Goal: Information Seeking & Learning: Learn about a topic

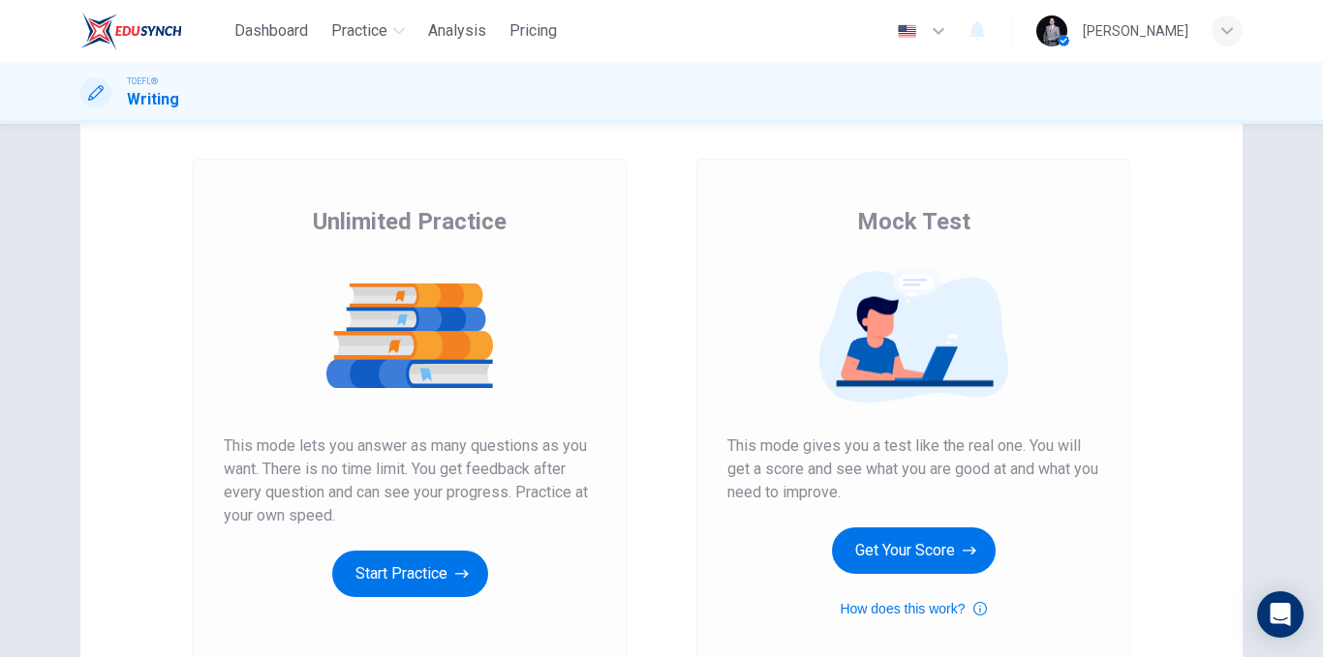
scroll to position [194, 0]
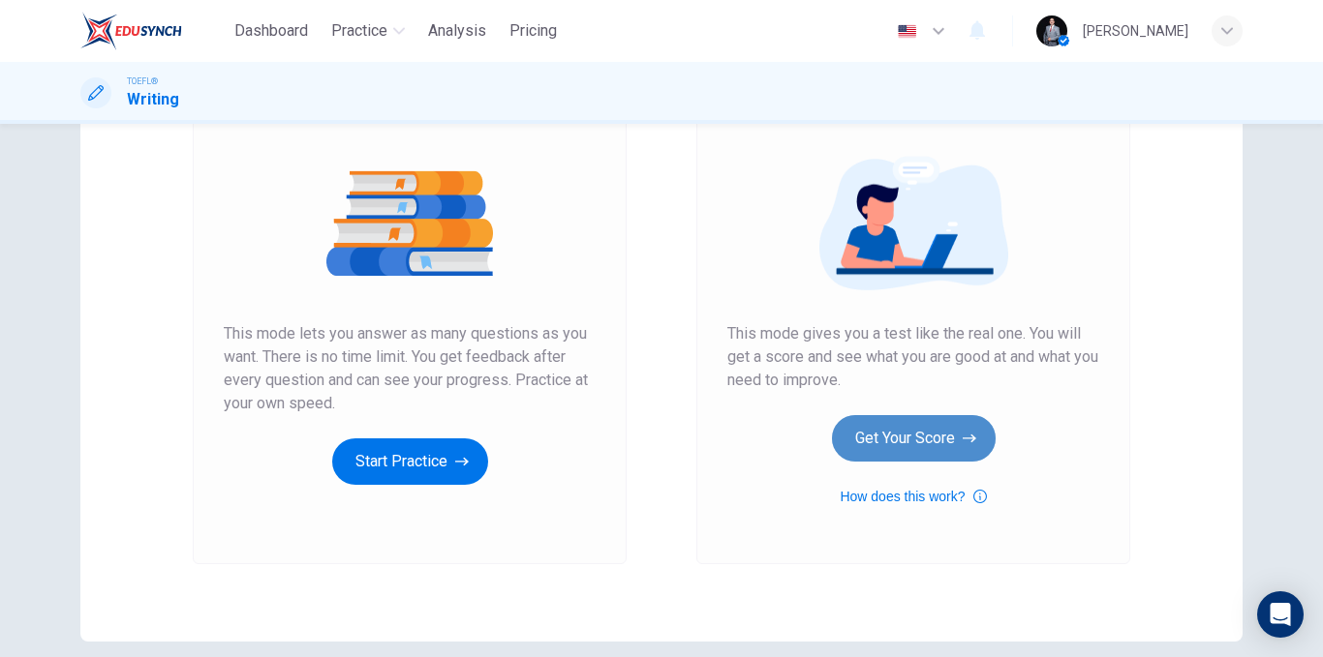
click at [931, 424] on button "Get Your Score" at bounding box center [914, 438] width 164 height 46
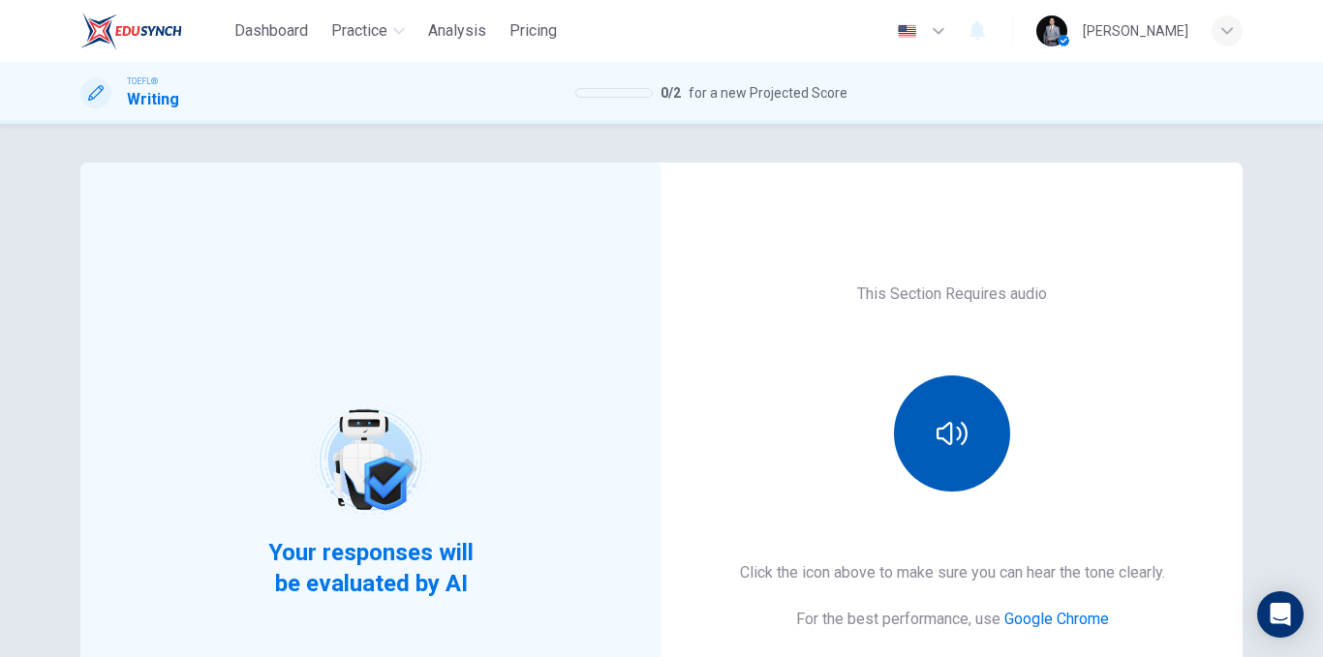
click at [973, 441] on button "button" at bounding box center [952, 434] width 116 height 116
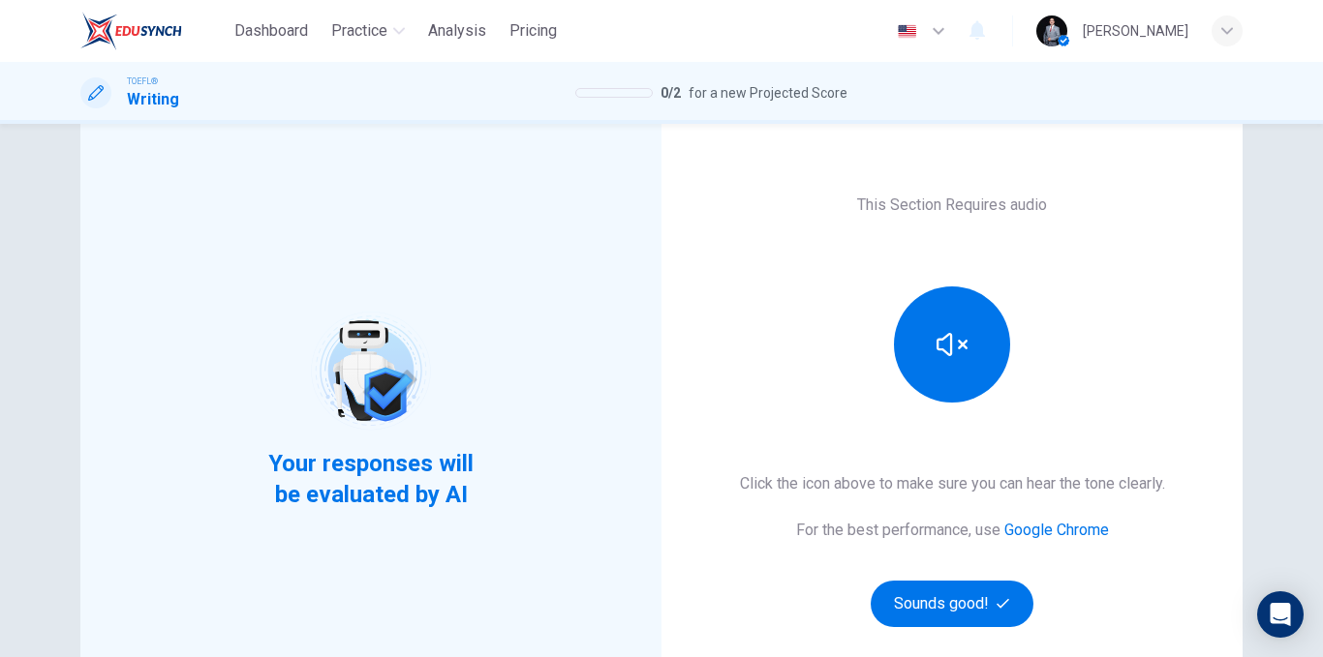
scroll to position [194, 0]
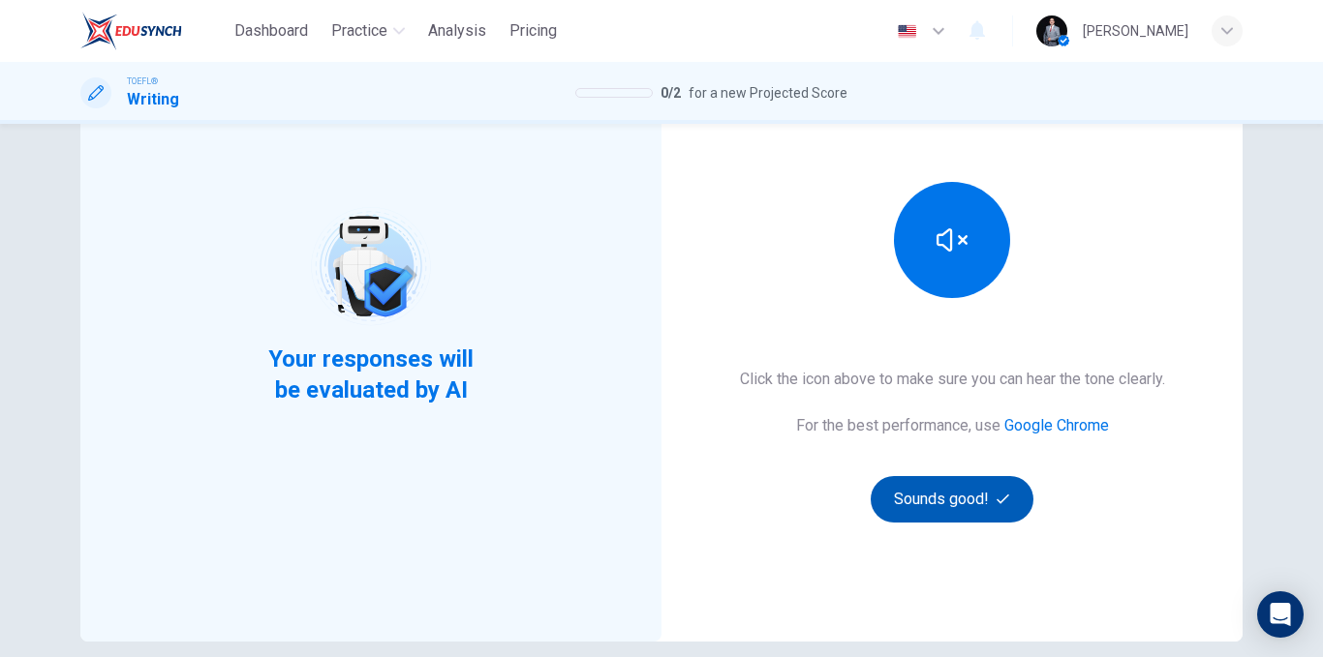
click at [976, 501] on button "Sounds good!" at bounding box center [951, 499] width 163 height 46
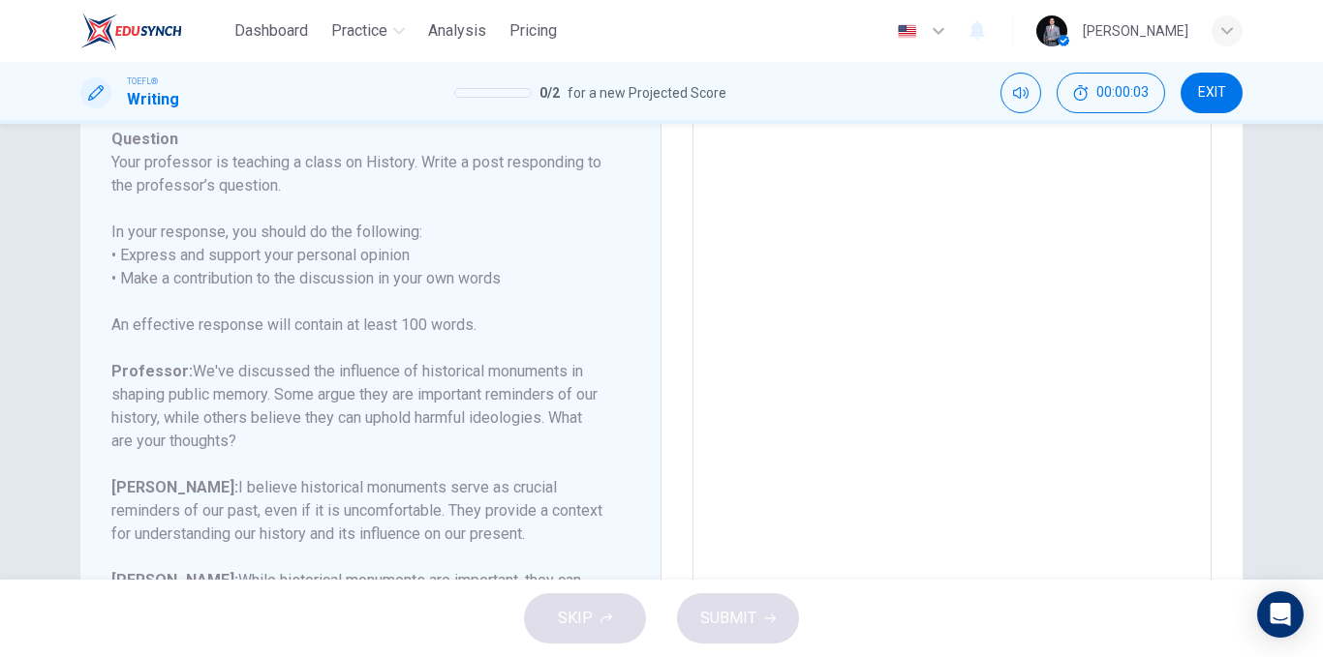
scroll to position [290, 0]
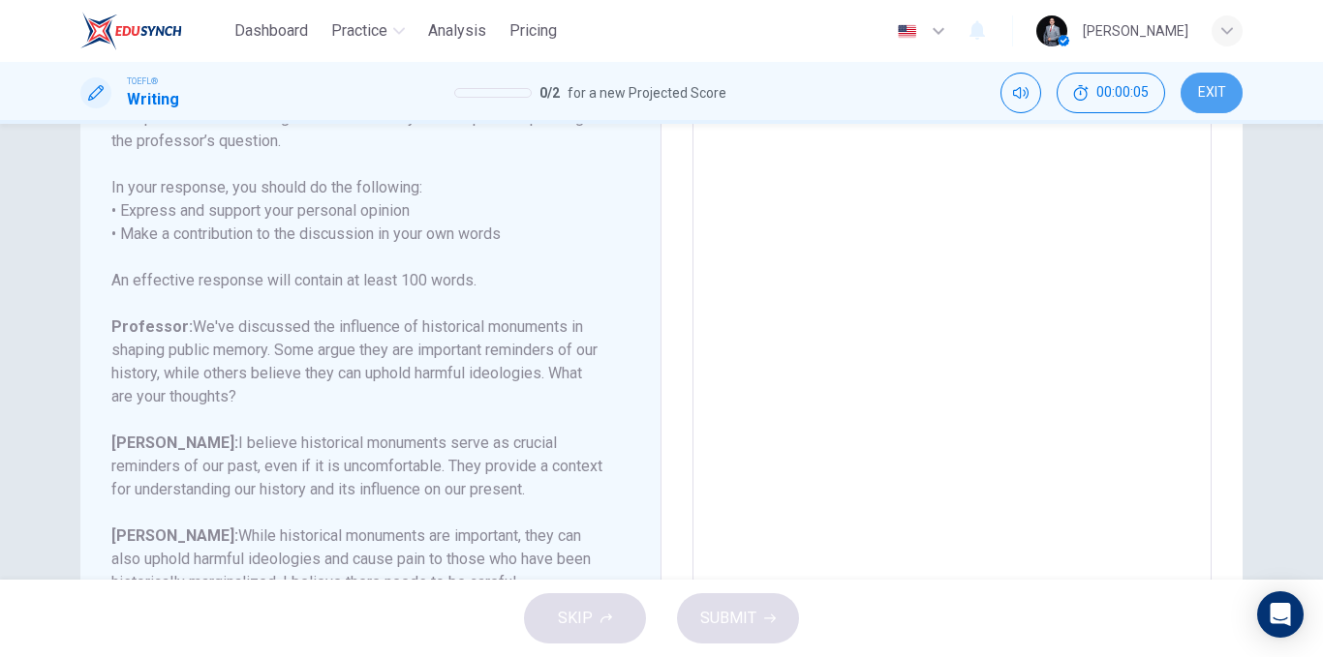
drag, startPoint x: 1214, startPoint y: 106, endPoint x: 756, endPoint y: 108, distance: 458.0
click at [1209, 105] on button "EXIT" at bounding box center [1211, 93] width 62 height 41
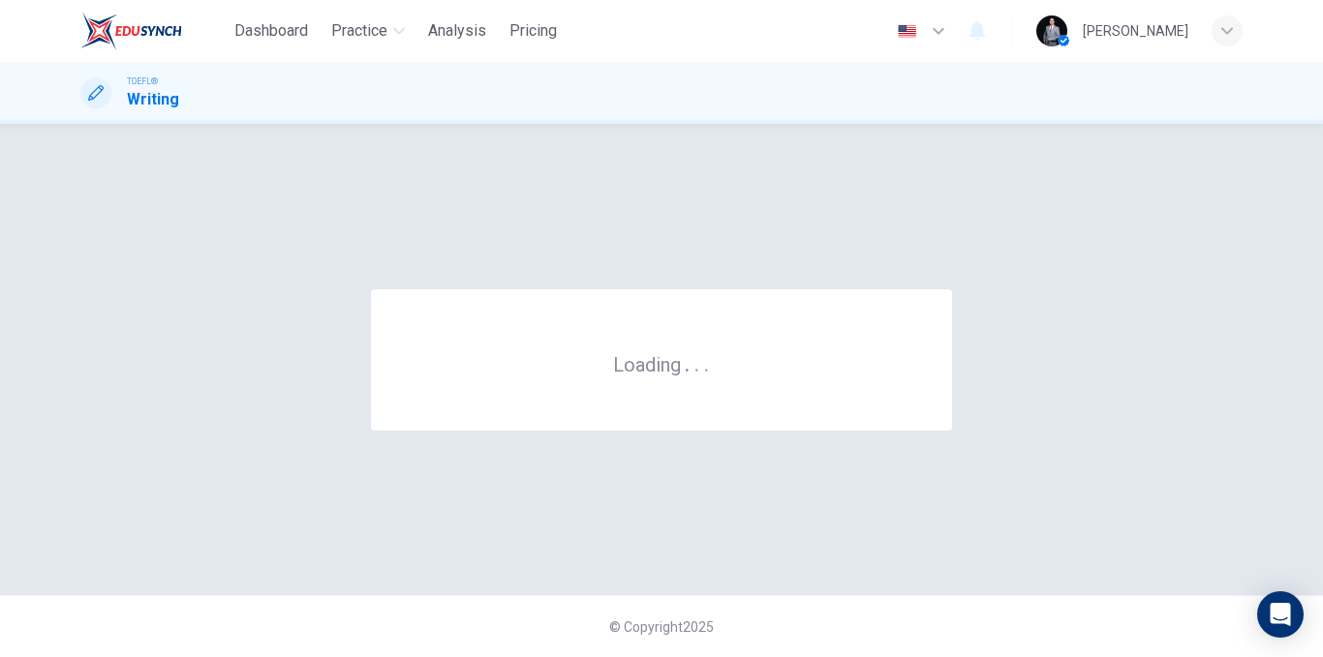
scroll to position [0, 0]
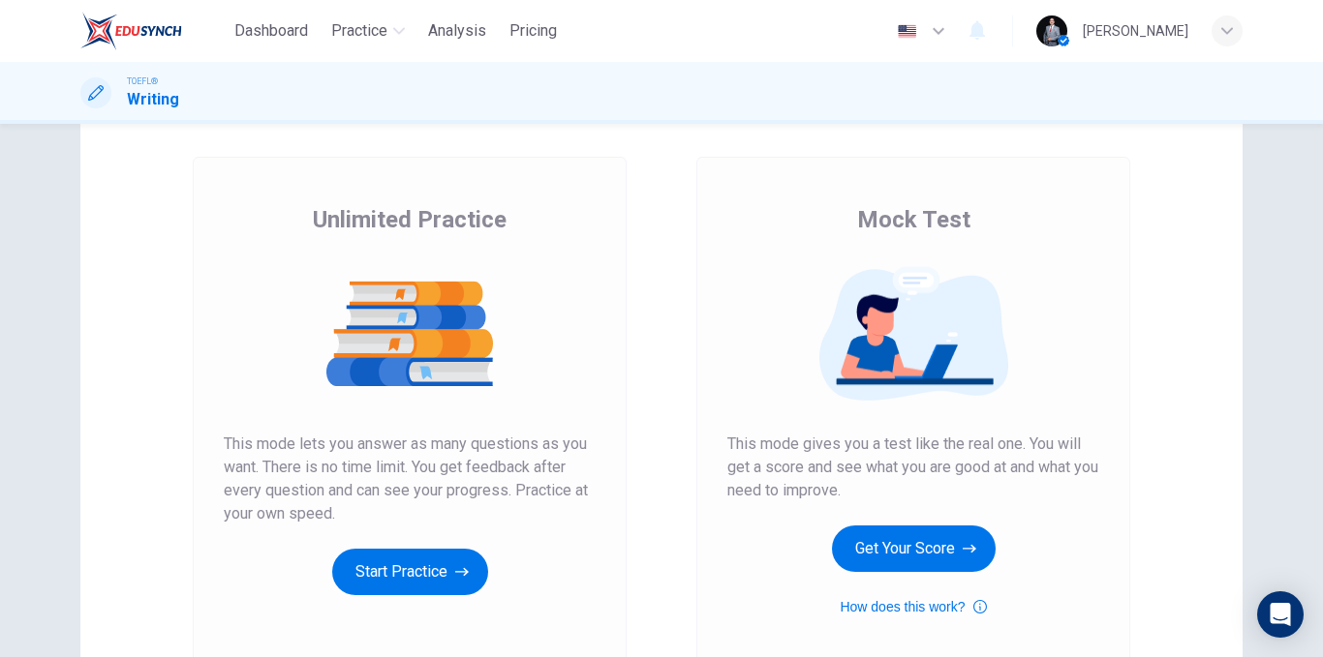
scroll to position [194, 0]
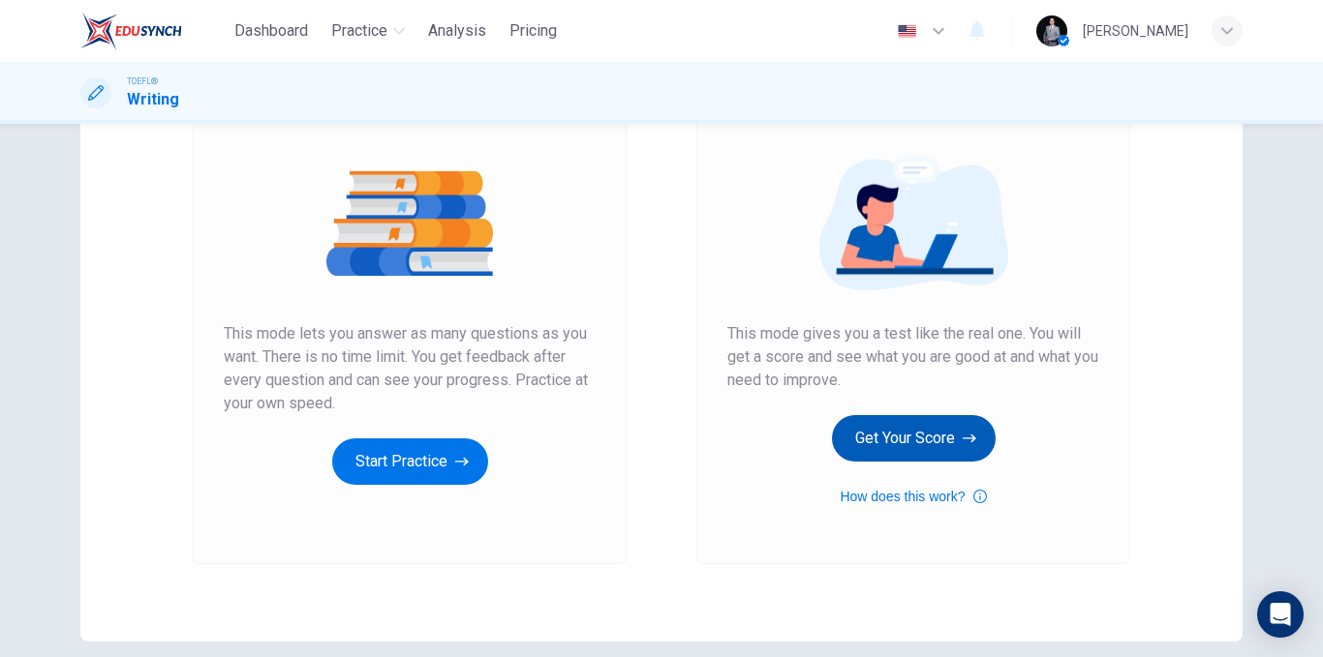
click at [919, 429] on button "Get Your Score" at bounding box center [914, 438] width 164 height 46
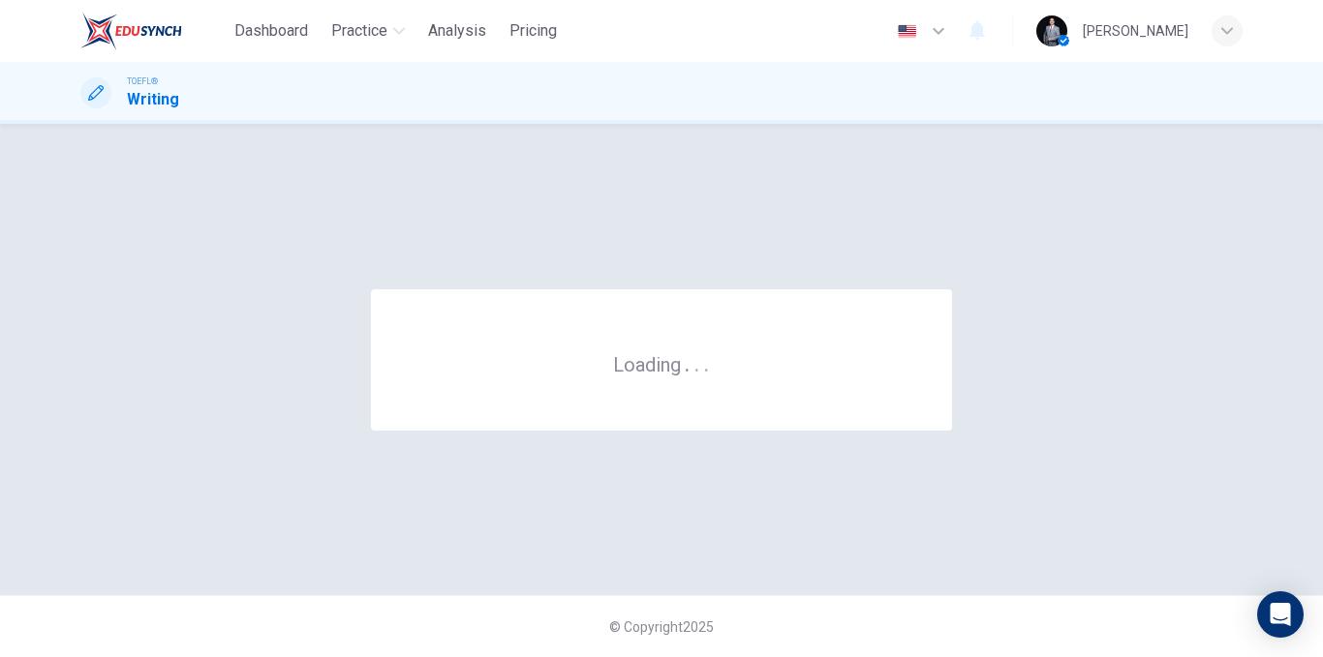
scroll to position [0, 0]
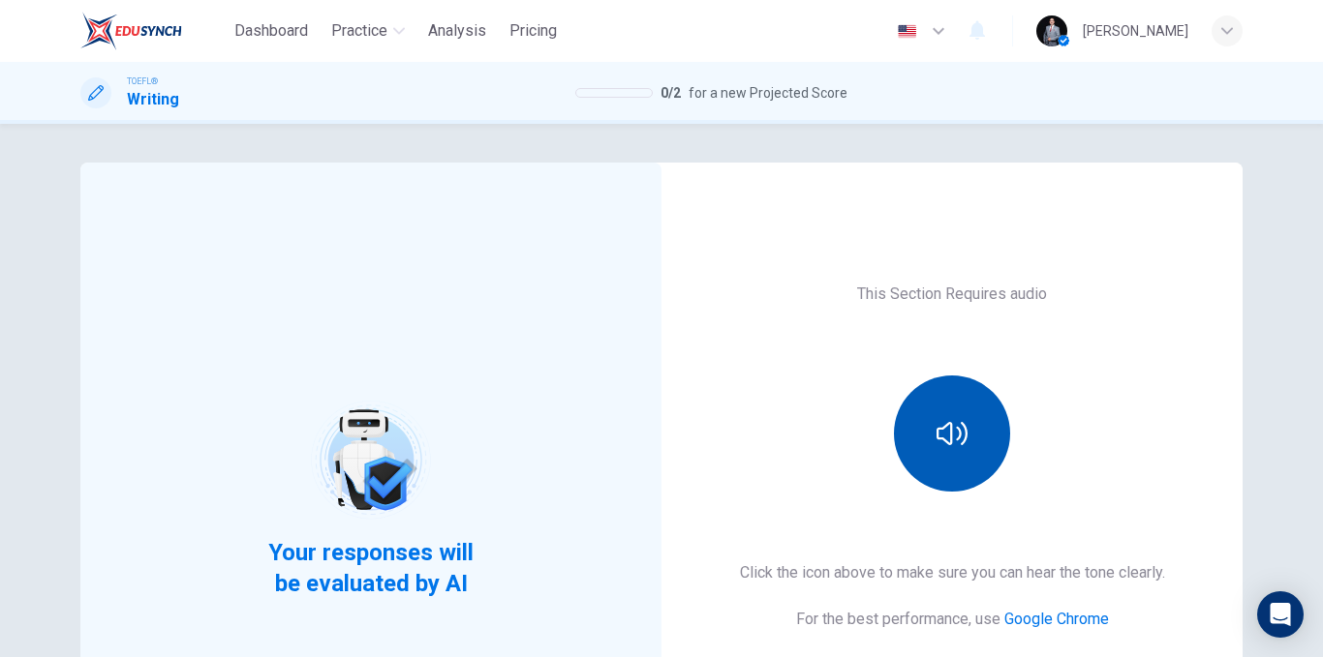
click at [981, 415] on button "button" at bounding box center [952, 434] width 116 height 116
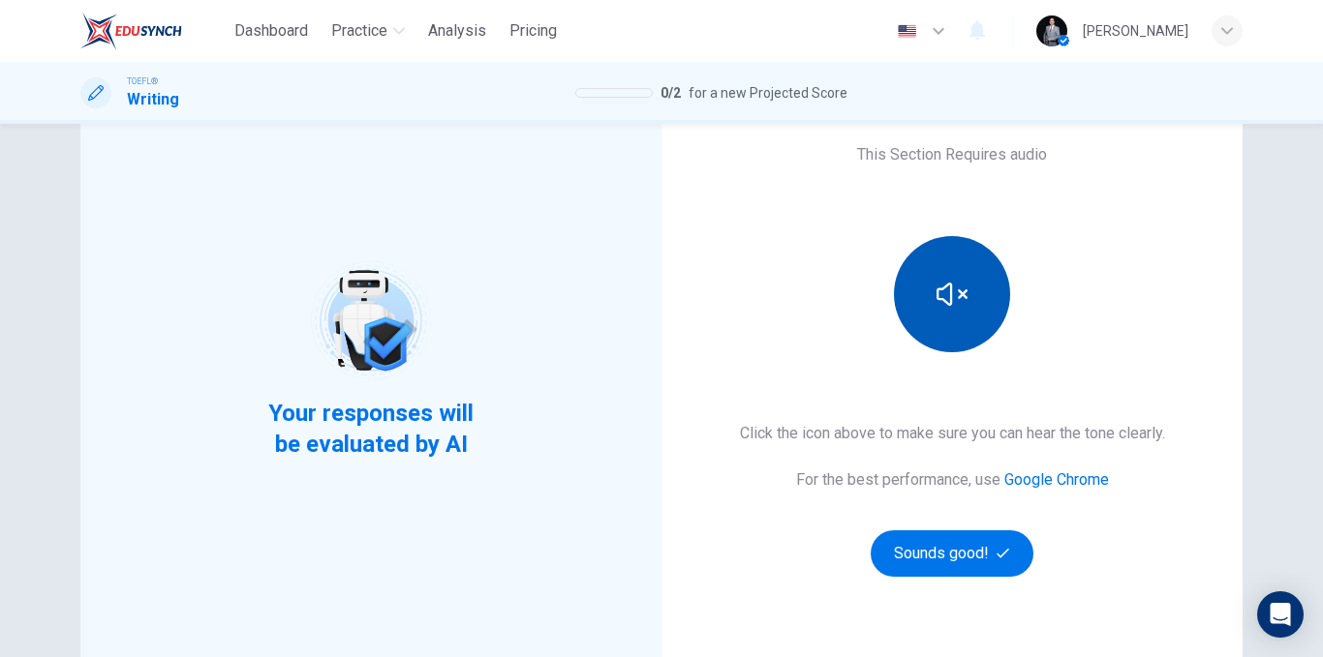
scroll to position [279, 0]
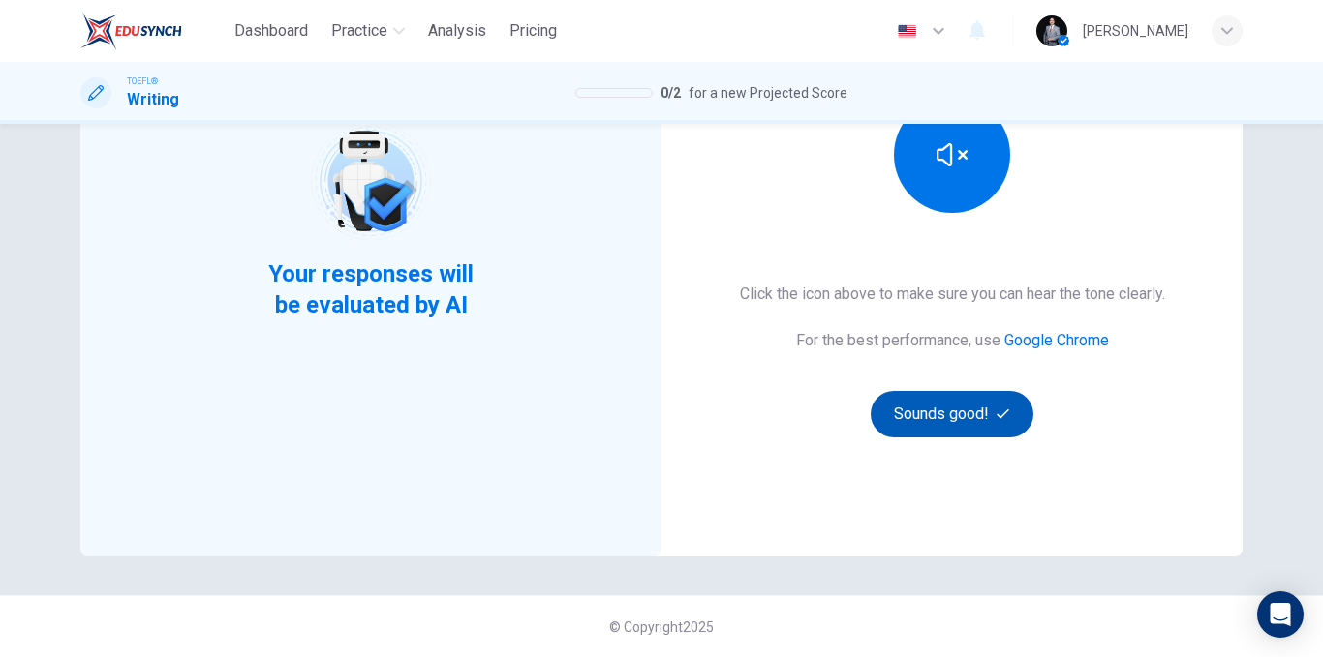
click at [962, 426] on button "Sounds good!" at bounding box center [951, 414] width 163 height 46
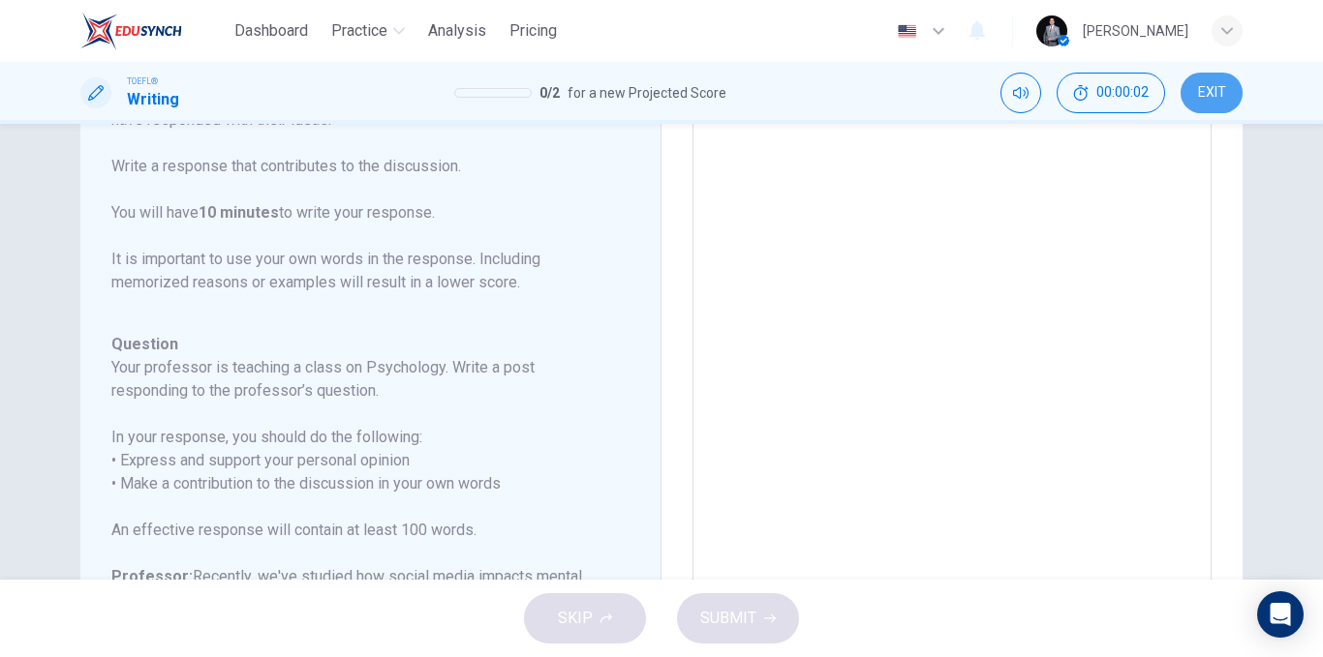
click at [1206, 107] on button "EXIT" at bounding box center [1211, 93] width 62 height 41
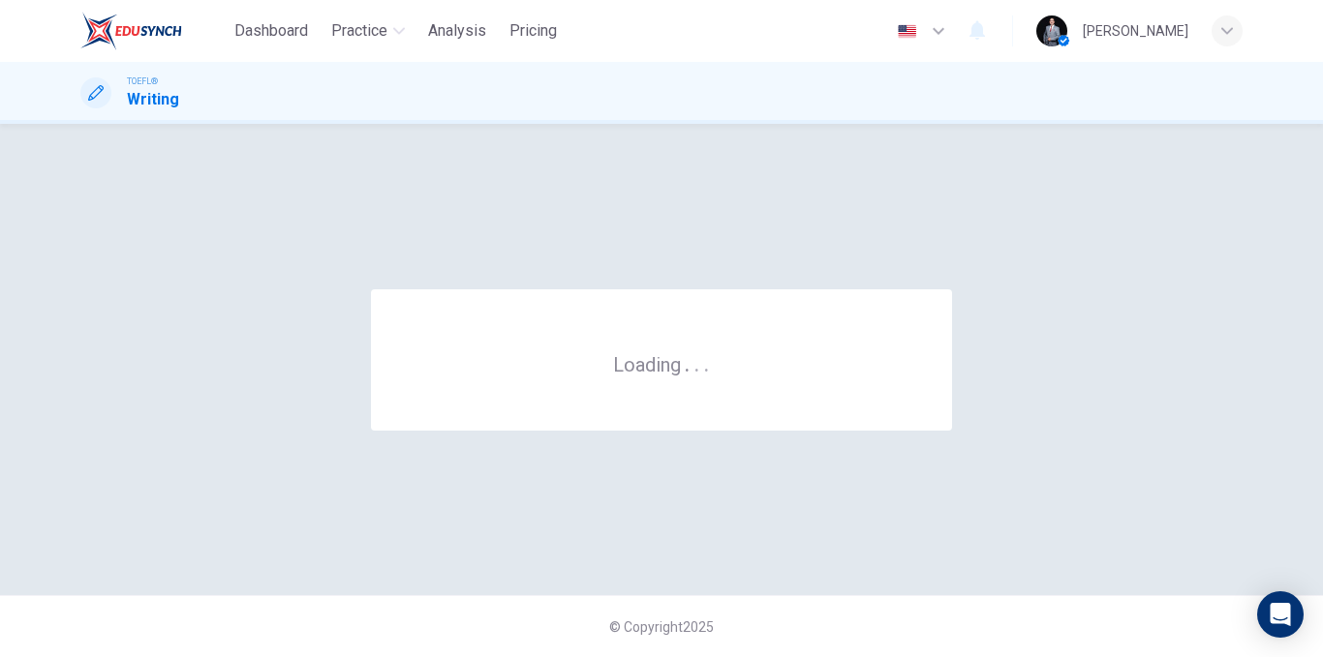
scroll to position [0, 0]
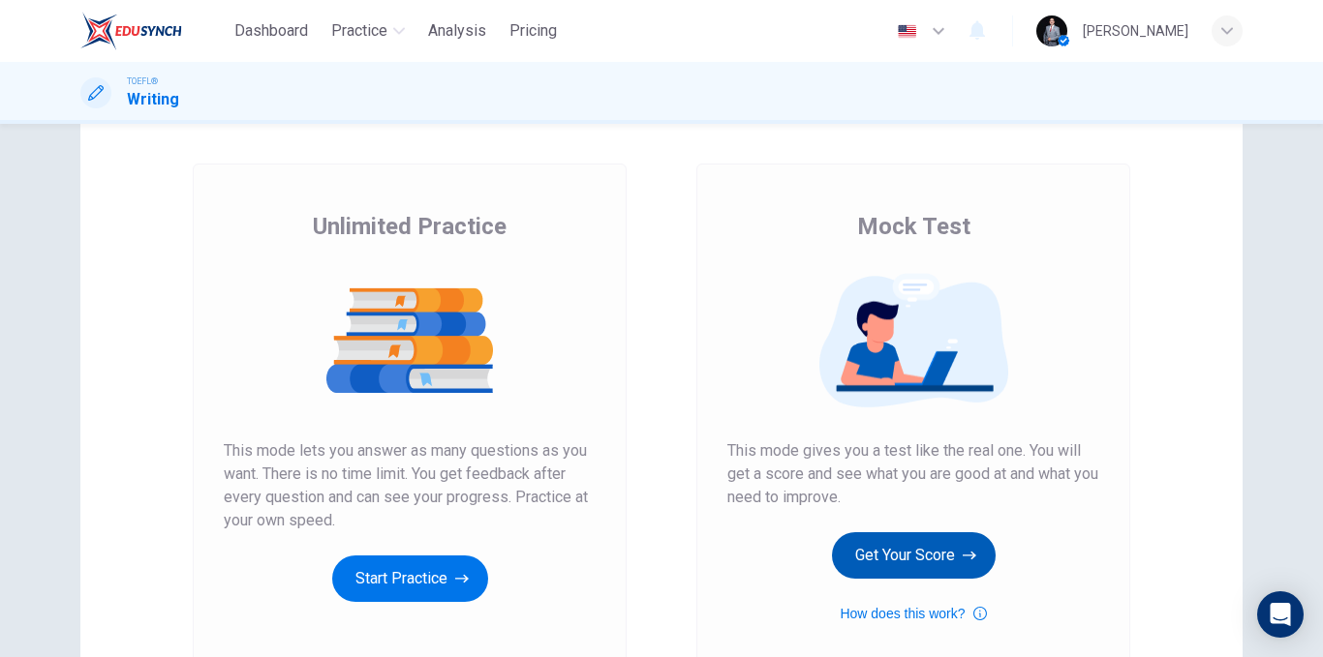
scroll to position [194, 0]
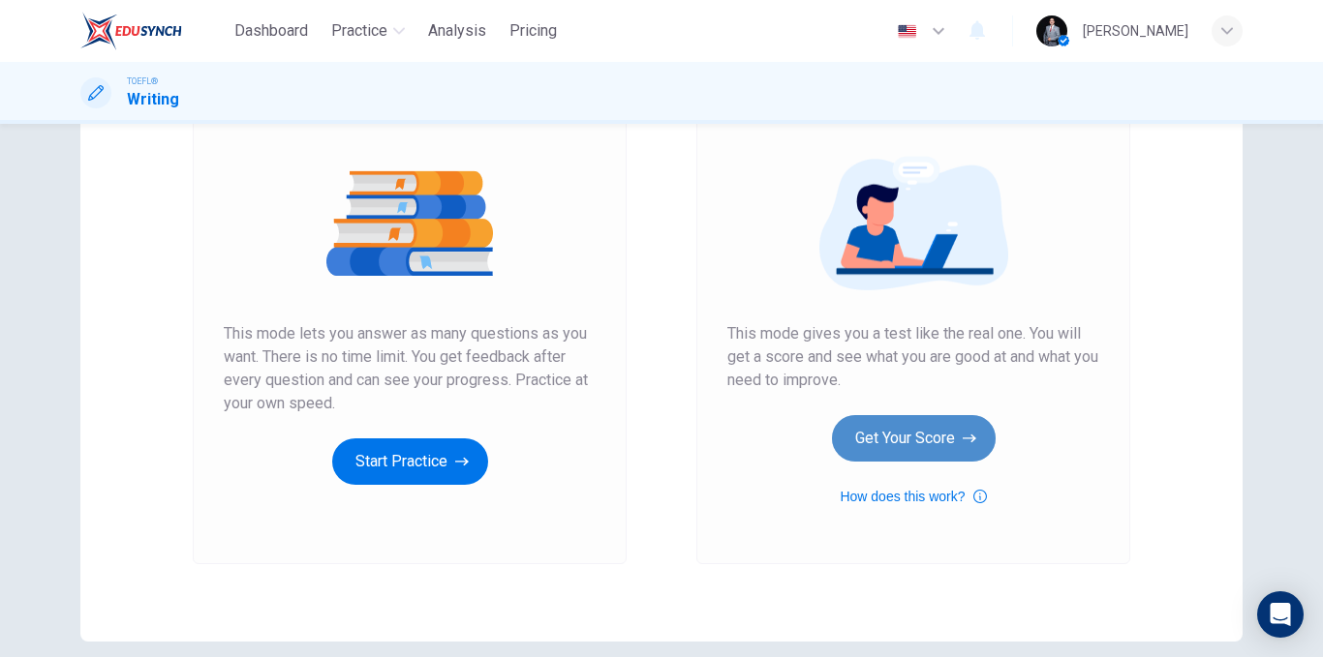
click at [897, 443] on button "Get Your Score" at bounding box center [914, 438] width 164 height 46
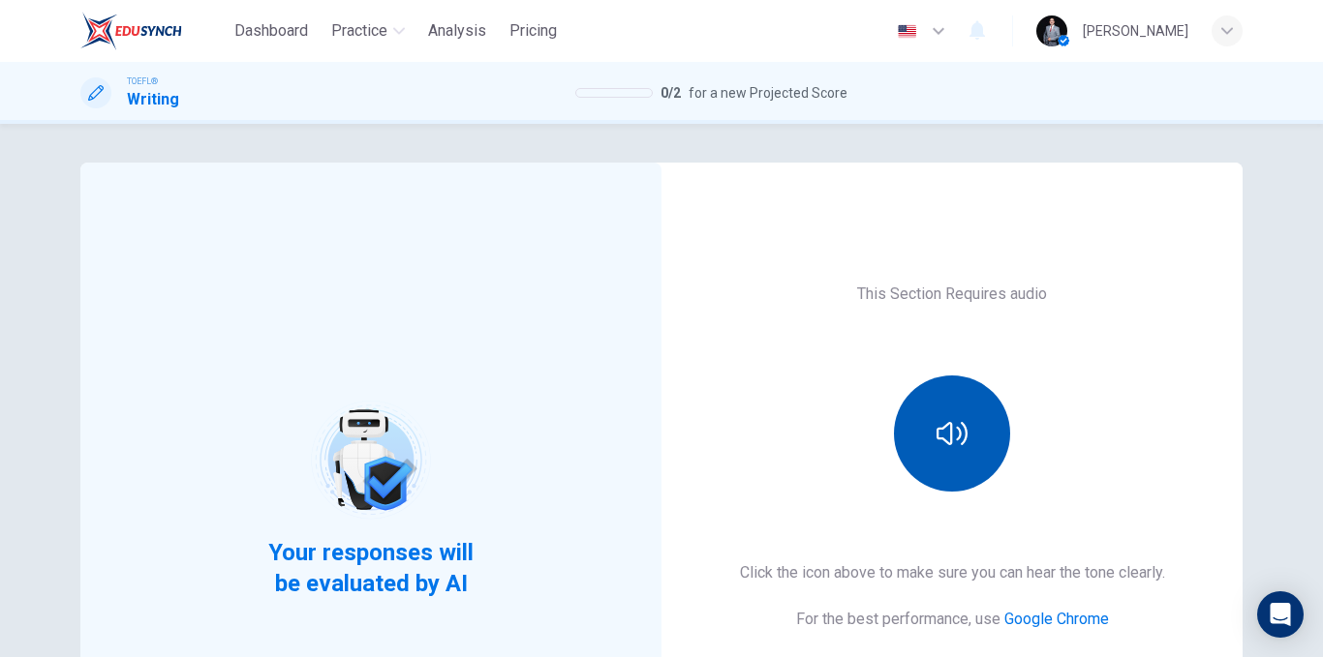
click at [951, 371] on div "This Section Requires audio Click the icon above to make sure you can hear the …" at bounding box center [951, 499] width 581 height 673
click at [944, 441] on icon "button" at bounding box center [951, 433] width 31 height 31
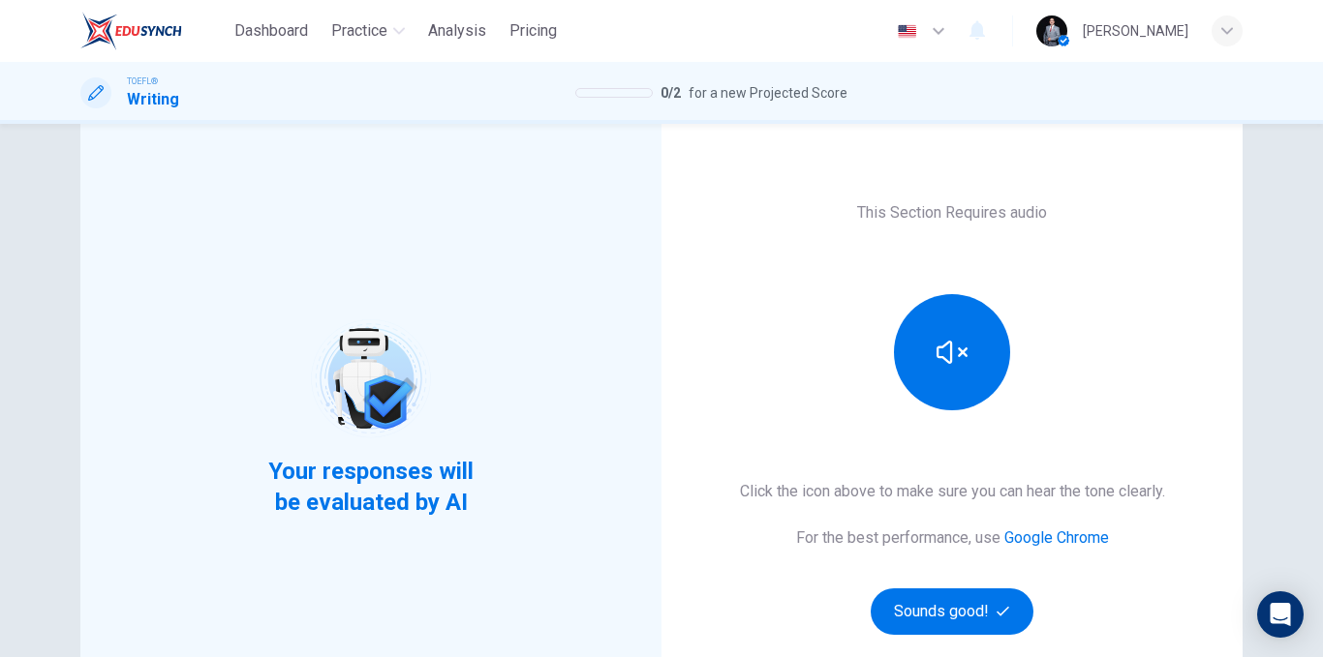
scroll to position [194, 0]
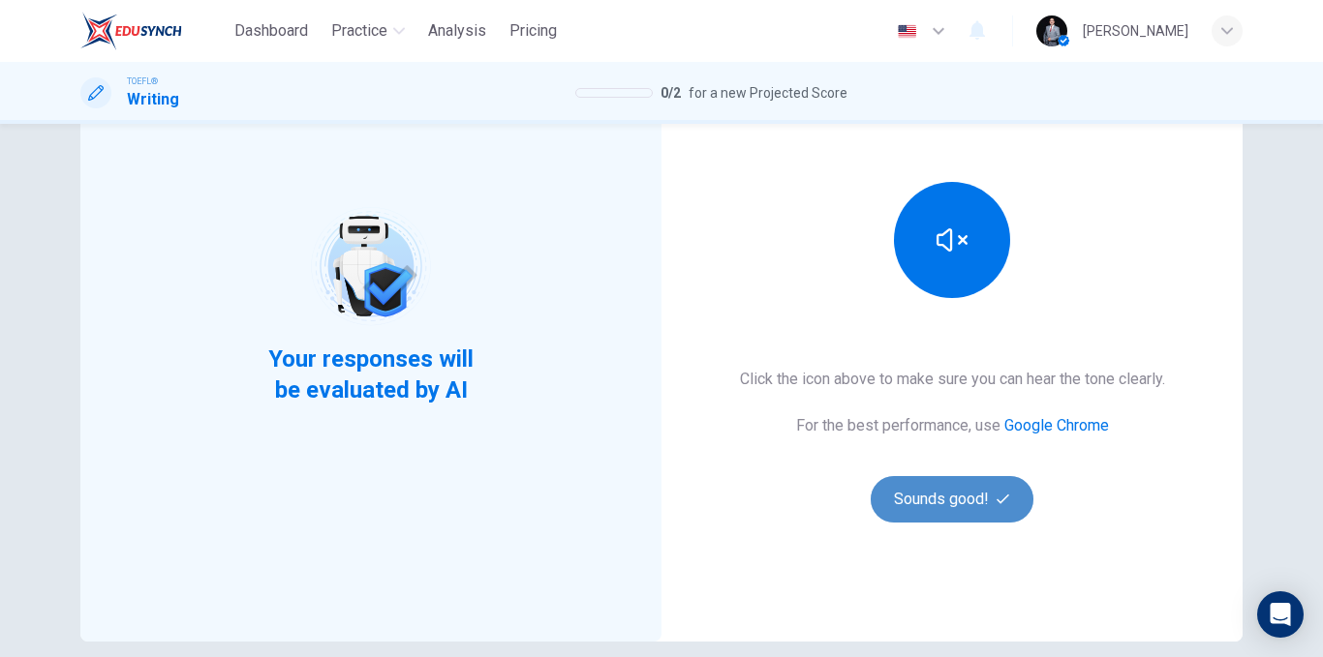
click at [941, 479] on button "Sounds good!" at bounding box center [951, 499] width 163 height 46
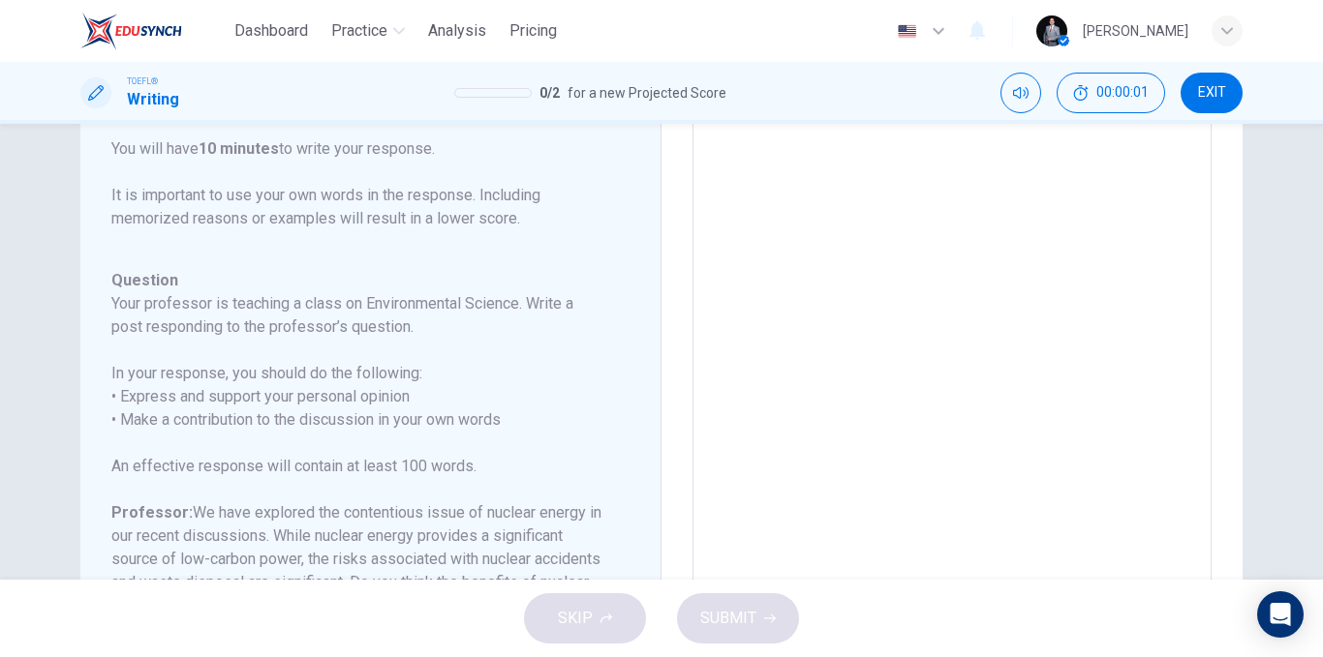
scroll to position [261, 0]
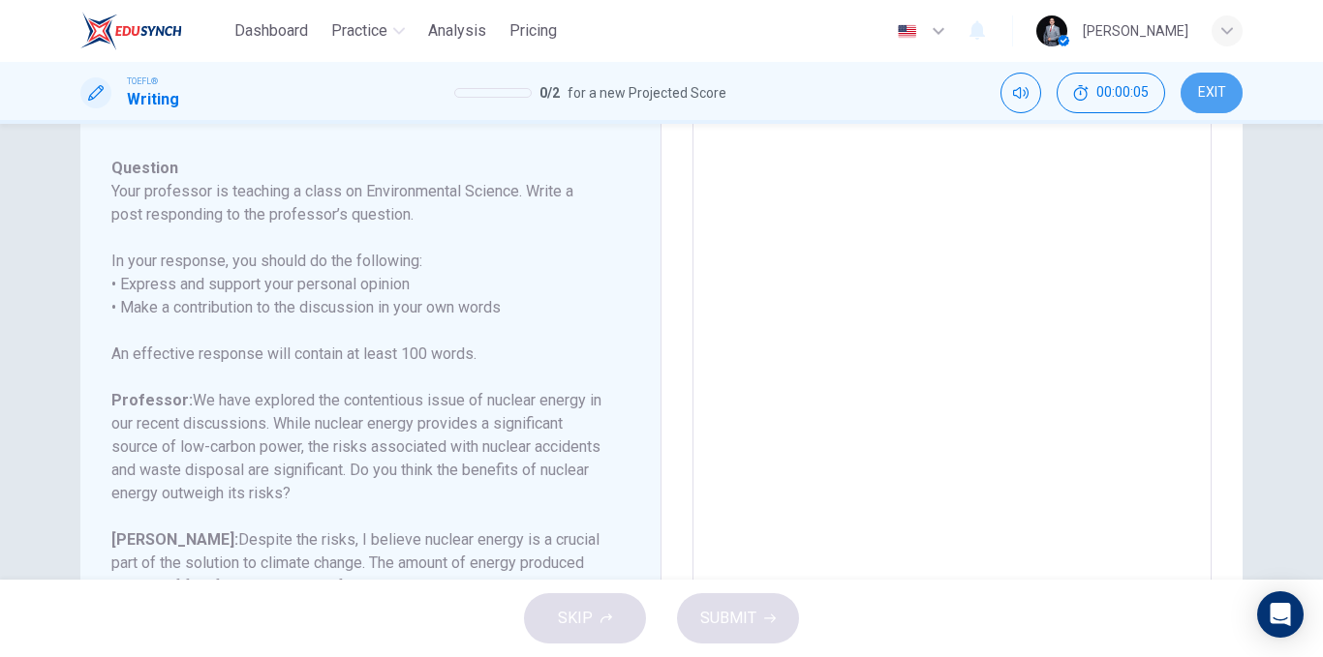
click at [1202, 90] on span "EXIT" at bounding box center [1212, 92] width 28 height 15
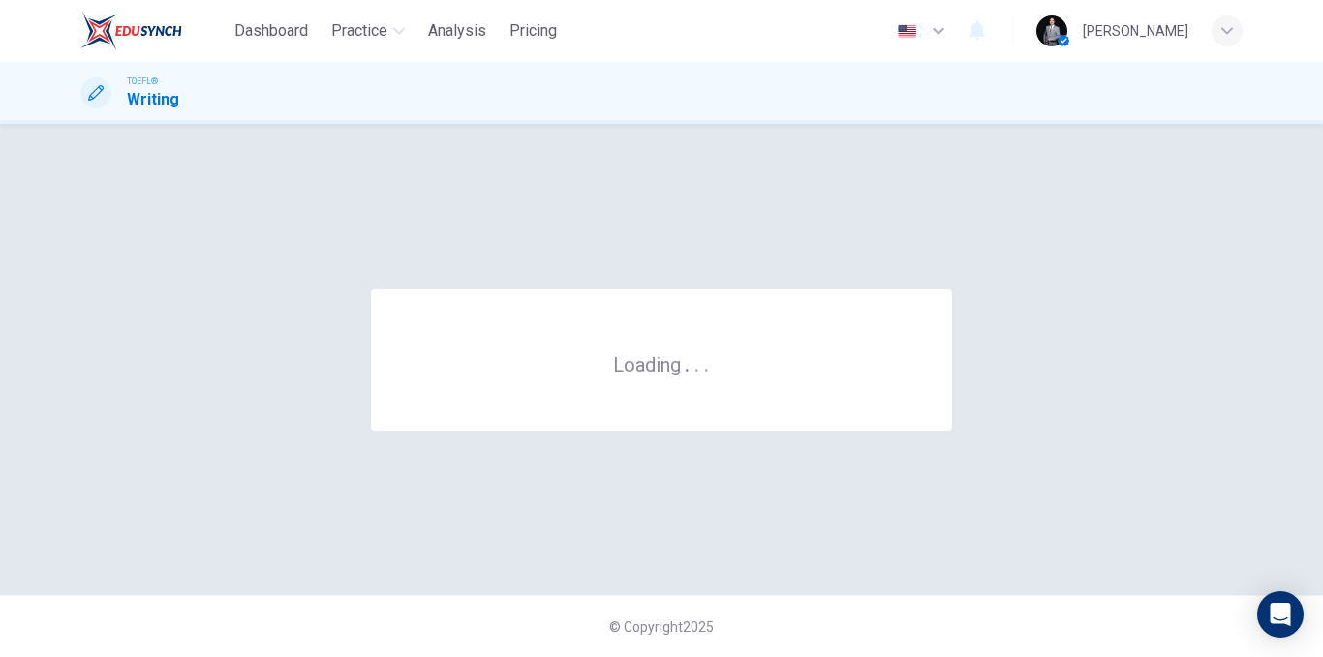
scroll to position [0, 0]
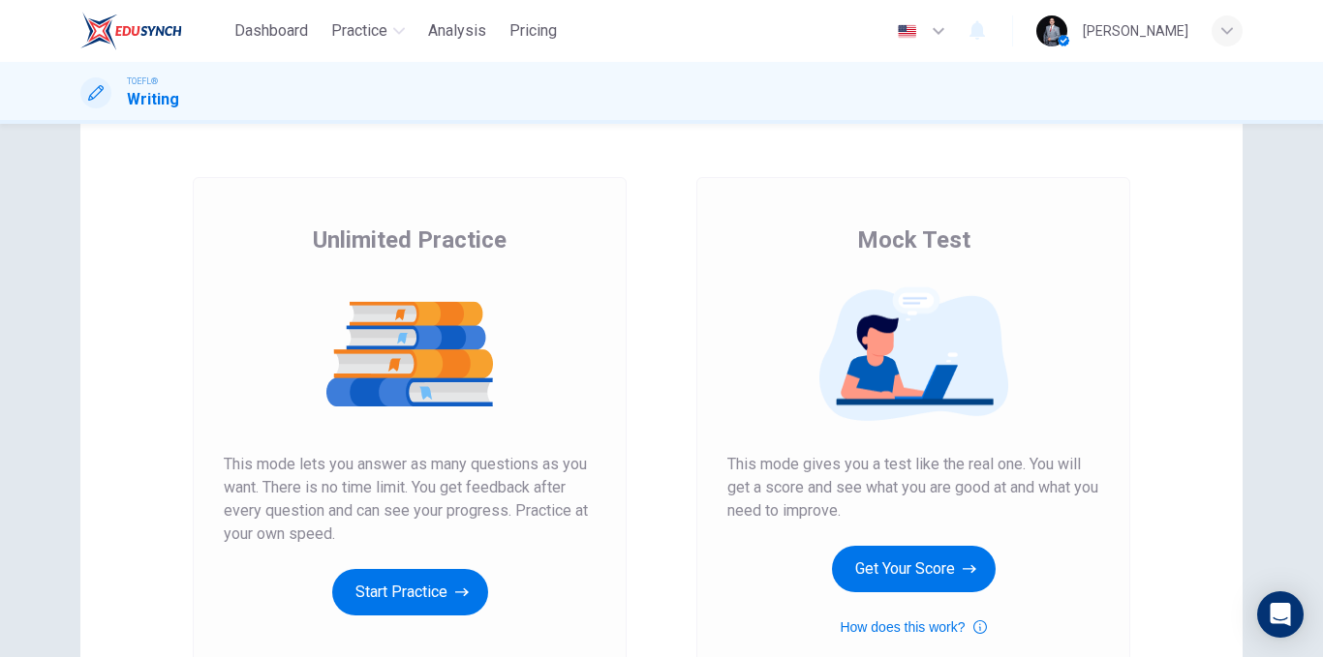
scroll to position [97, 0]
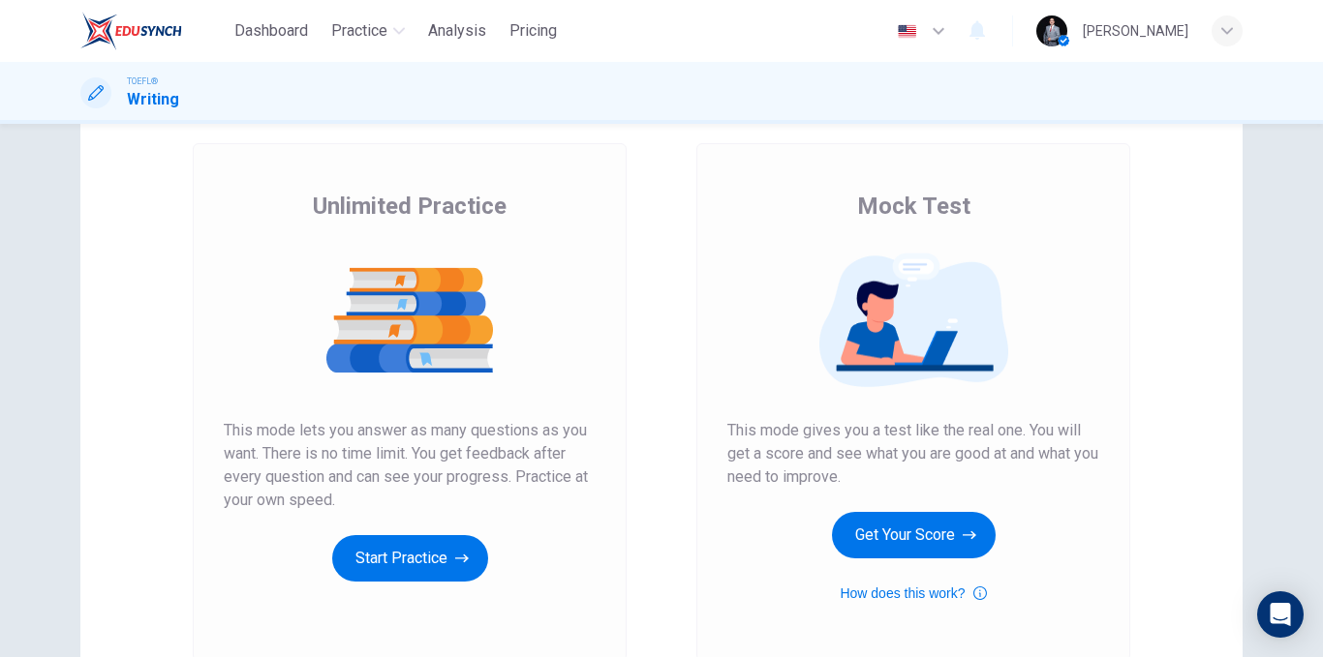
click at [930, 564] on div "Mock Test This mode gives you a test like the real one. You will get a score an…" at bounding box center [913, 398] width 372 height 414
click at [933, 532] on button "Get Your Score" at bounding box center [914, 535] width 164 height 46
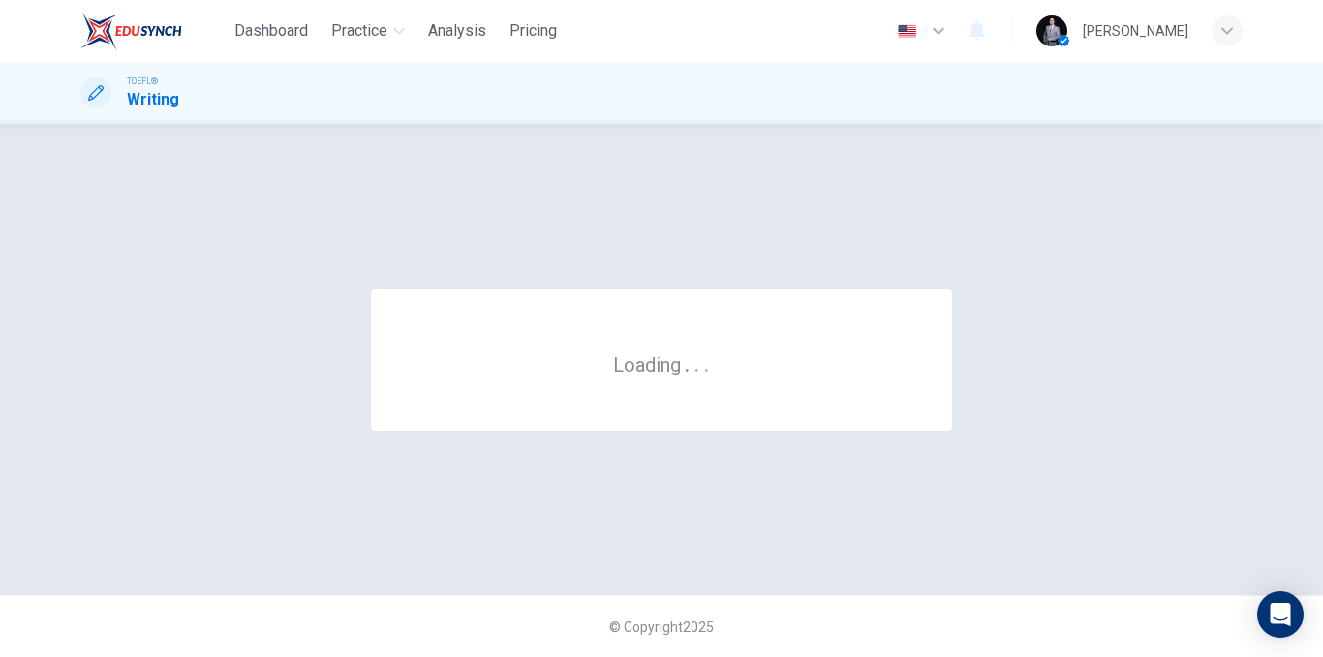
scroll to position [0, 0]
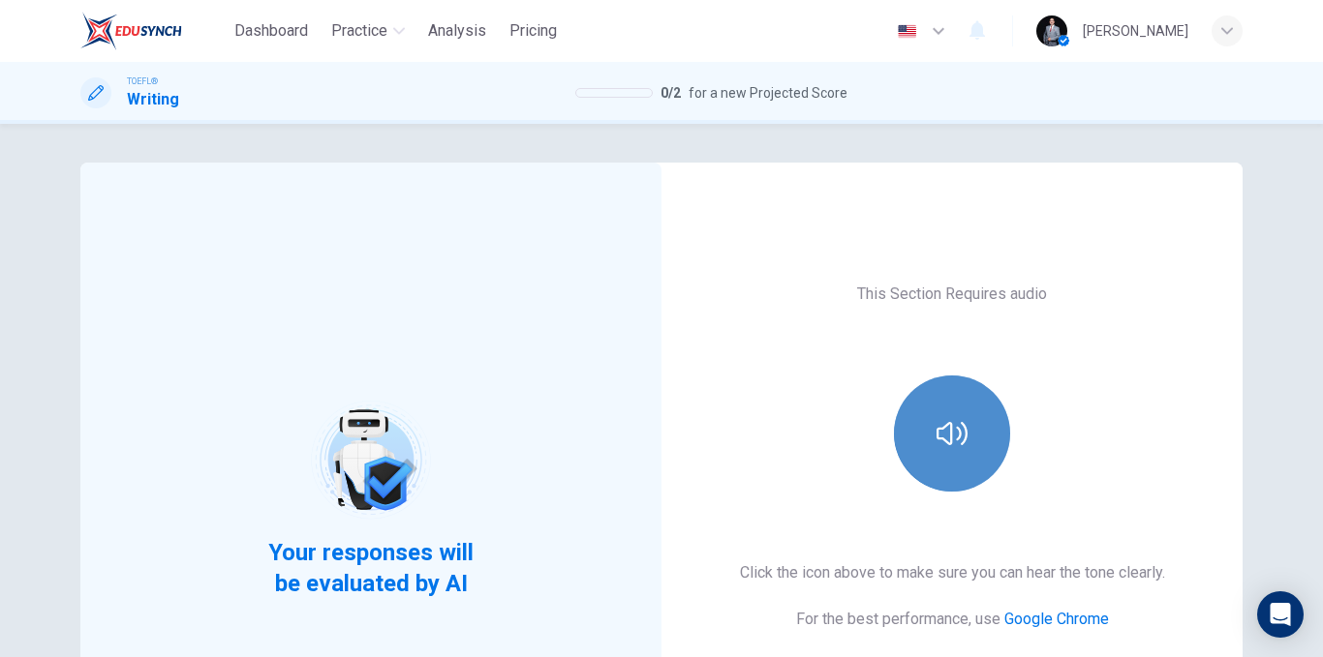
click at [901, 416] on button "button" at bounding box center [952, 434] width 116 height 116
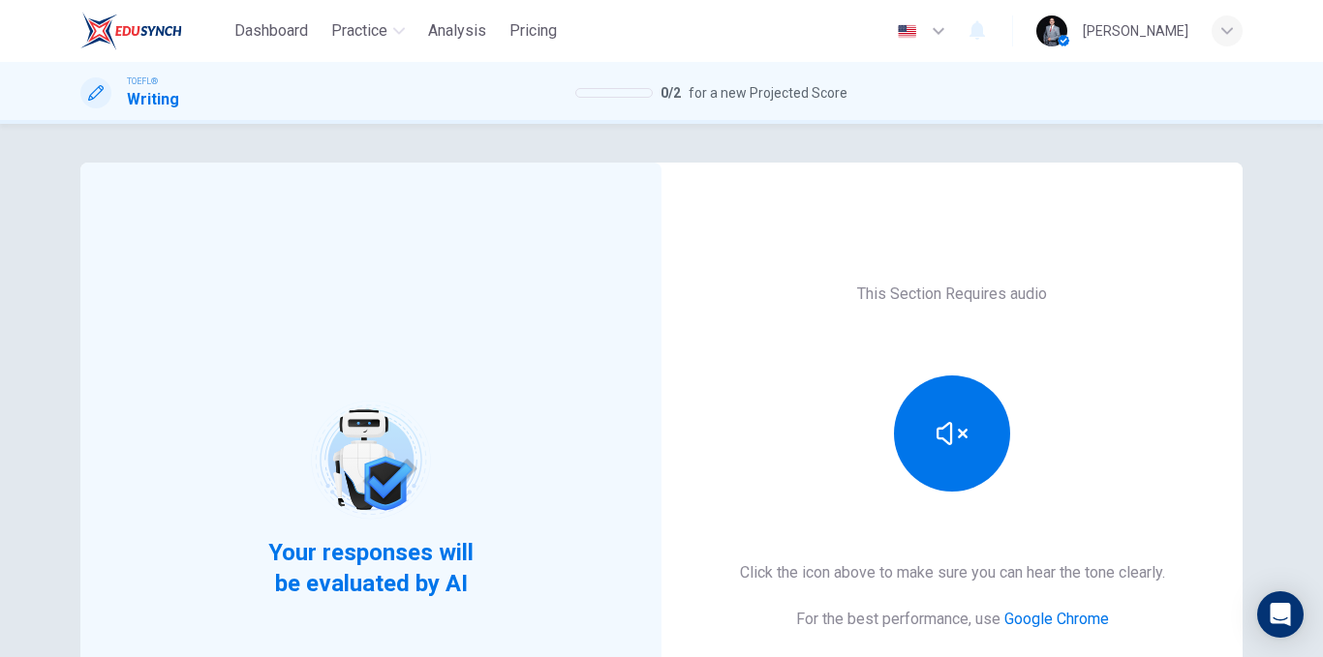
scroll to position [194, 0]
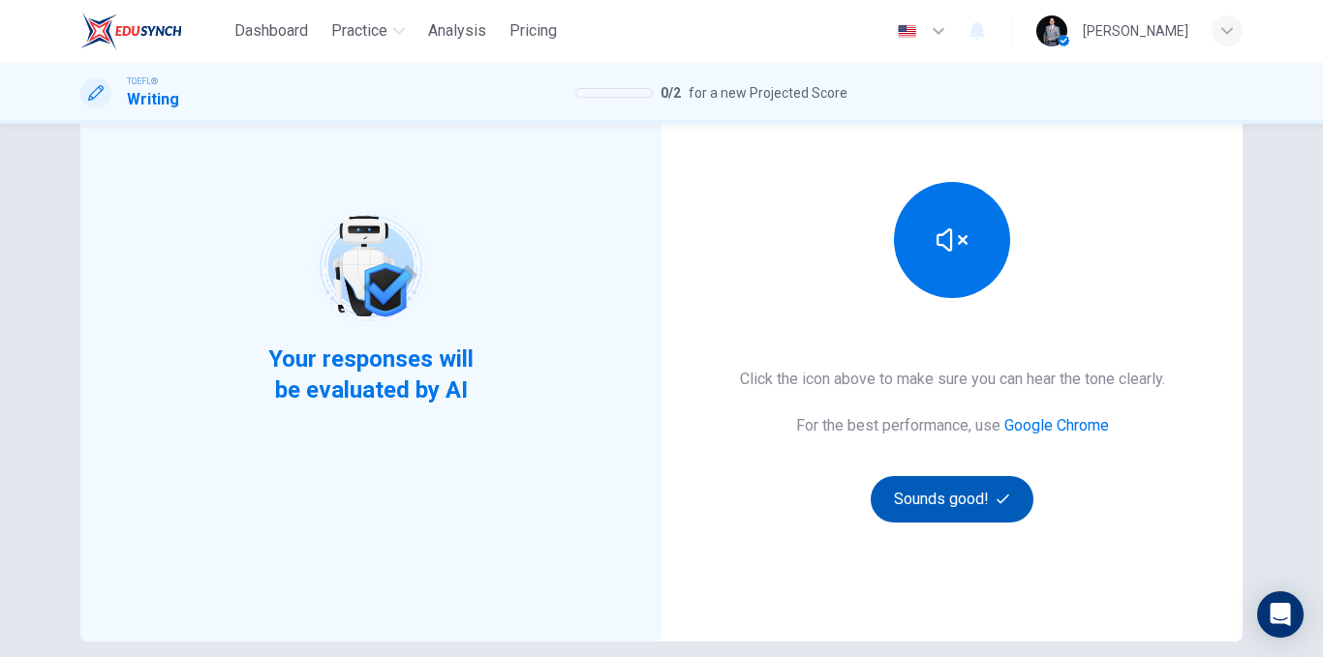
click at [921, 516] on button "Sounds good!" at bounding box center [951, 499] width 163 height 46
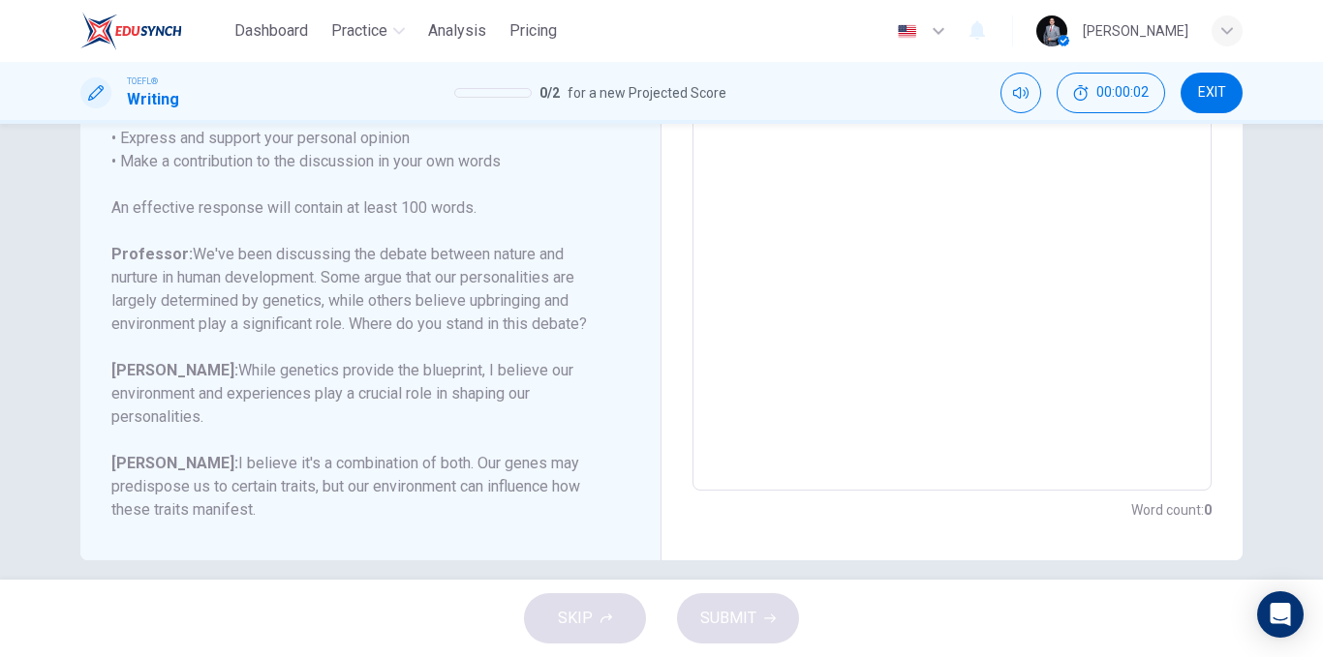
scroll to position [387, 0]
drag, startPoint x: 1210, startPoint y: 103, endPoint x: 745, endPoint y: 124, distance: 466.2
click at [1210, 104] on button "EXIT" at bounding box center [1211, 93] width 62 height 41
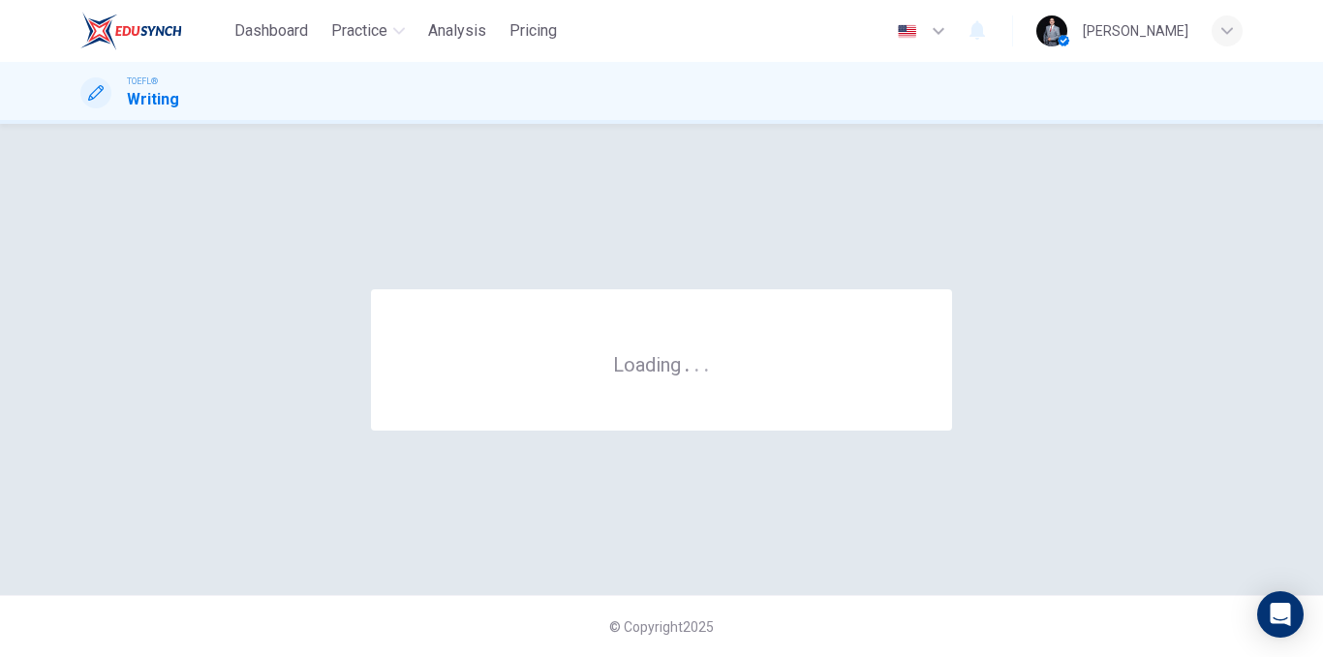
scroll to position [0, 0]
